Goal: Information Seeking & Learning: Understand process/instructions

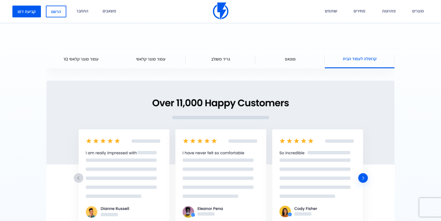
scroll to position [802, 0]
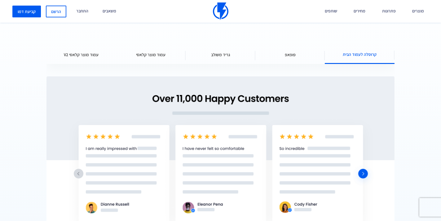
click at [296, 57] on div "פופאפ" at bounding box center [290, 54] width 70 height 19
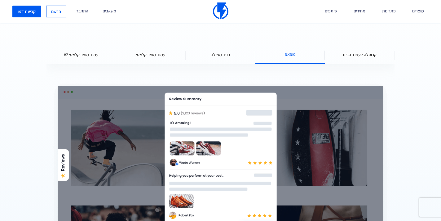
click at [229, 54] on span "גריד משולב" at bounding box center [220, 54] width 19 height 6
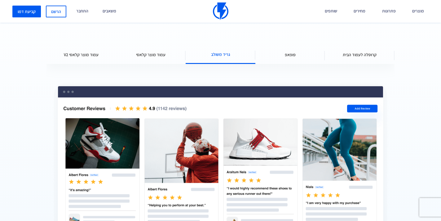
click at [160, 55] on span "עמוד מוצר קלאסי" at bounding box center [150, 54] width 29 height 6
click at [149, 55] on span "עמוד מוצר קלאסי" at bounding box center [150, 54] width 29 height 6
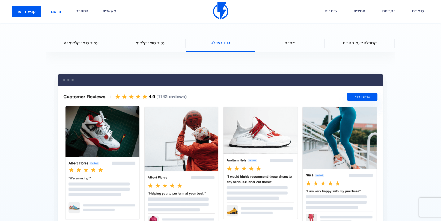
scroll to position [822, 0]
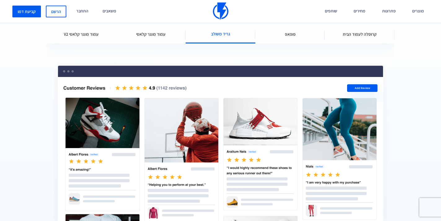
click at [92, 38] on div "עמוד מוצר קלאסי V2" at bounding box center [81, 34] width 70 height 19
click at [83, 34] on span "עמוד מוצר קלאסי V2" at bounding box center [81, 34] width 35 height 6
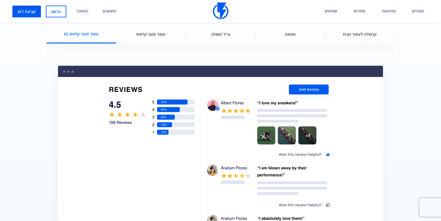
click at [134, 36] on div "עמוד מוצר קלאסי" at bounding box center [151, 34] width 70 height 19
click at [147, 32] on span "עמוד מוצר קלאסי" at bounding box center [150, 34] width 29 height 6
click at [143, 32] on span "עמוד מוצר קלאסי" at bounding box center [150, 34] width 29 height 6
click at [162, 37] on span "עמוד מוצר קלאסי" at bounding box center [150, 34] width 29 height 6
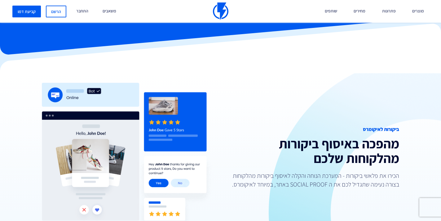
scroll to position [0, 0]
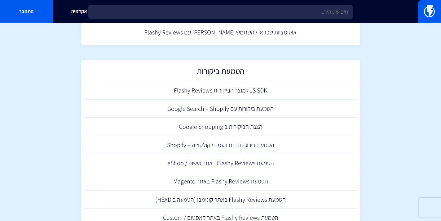
scroll to position [225, 0]
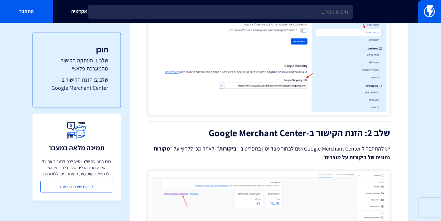
scroll to position [190, 0]
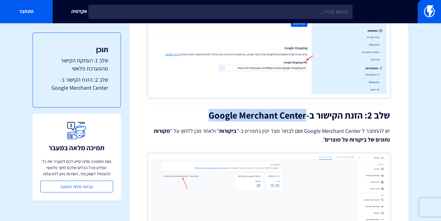
drag, startPoint x: 305, startPoint y: 115, endPoint x: 210, endPoint y: 114, distance: 95.1
click at [210, 114] on h2 "שלב 2: הזנת הקישור ב-Google Merchant Center" at bounding box center [269, 115] width 242 height 10
copy h2 "Google Merchant Center"
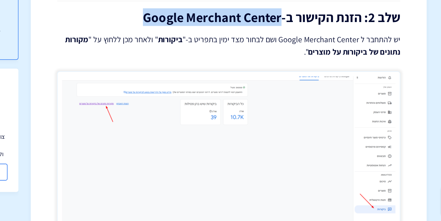
scroll to position [229, 0]
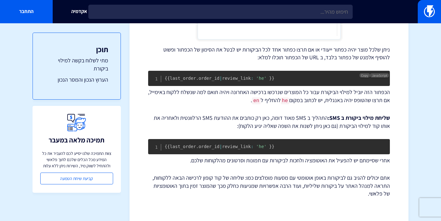
scroll to position [961, 0]
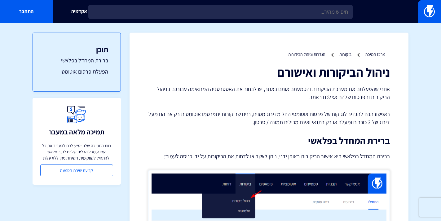
click at [346, 57] on li "ביקורות" at bounding box center [345, 54] width 12 height 6
click at [346, 54] on link "ביקורות" at bounding box center [345, 54] width 12 height 6
